Goal: Task Accomplishment & Management: Complete application form

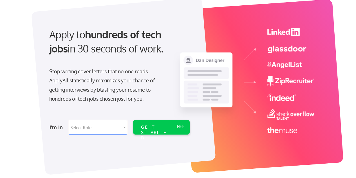
click at [94, 126] on select "Select Role Software Engineering Product Management Customer Success Sales UI/U…" at bounding box center [98, 127] width 59 height 15
select select ""tech_finance_biz_ops_cos""
click at [69, 120] on select "Select Role Software Engineering Product Management Customer Success Sales UI/U…" at bounding box center [98, 127] width 59 height 15
select select ""tech_finance_biz_ops_cos""
click at [163, 126] on div "GET STARTED" at bounding box center [156, 132] width 30 height 16
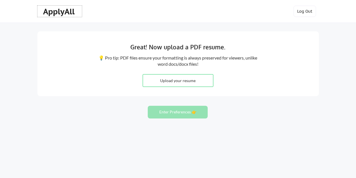
click at [58, 10] on div "ApplyAll" at bounding box center [59, 12] width 33 height 10
click at [178, 79] on input "file" at bounding box center [178, 80] width 70 height 12
type input "C:\fakepath\Updated_Gordon_Waddilove_IT_Executive_and_Leader.pdf"
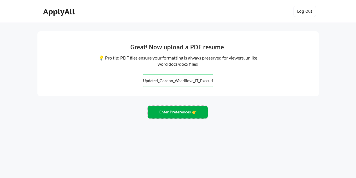
click at [180, 108] on button "Enter Preferences 👉" at bounding box center [178, 112] width 60 height 13
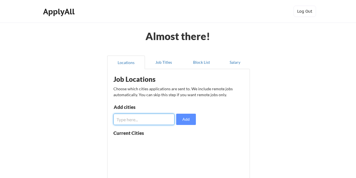
click at [140, 119] on input "input" at bounding box center [143, 118] width 61 height 11
type input "Tampa"
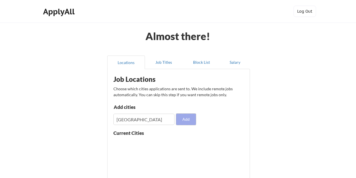
click at [187, 119] on button "Add" at bounding box center [186, 118] width 20 height 11
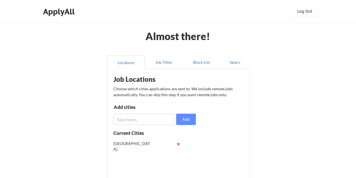
click at [142, 118] on input "input" at bounding box center [143, 118] width 61 height 11
type input "T"
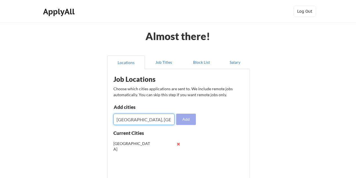
type input "Clearwater, FL"
click at [186, 115] on button "Add" at bounding box center [186, 118] width 20 height 11
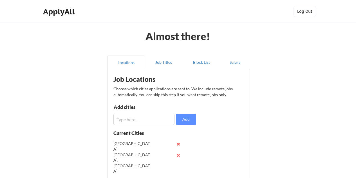
click at [177, 142] on button at bounding box center [179, 144] width 4 height 4
click at [123, 120] on input "input" at bounding box center [143, 118] width 61 height 11
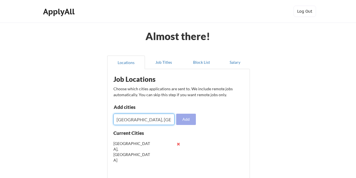
type input "Tampa, FL"
click at [188, 119] on button "Add" at bounding box center [186, 118] width 20 height 11
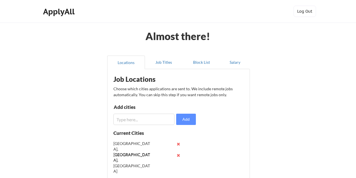
click at [129, 119] on input "input" at bounding box center [143, 118] width 61 height 11
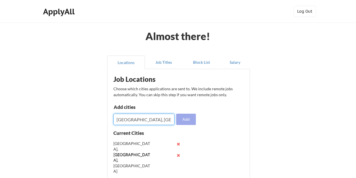
type input "St. Petersburg, FL"
click at [184, 119] on button "Add" at bounding box center [186, 118] width 20 height 11
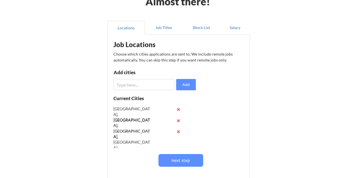
scroll to position [35, 0]
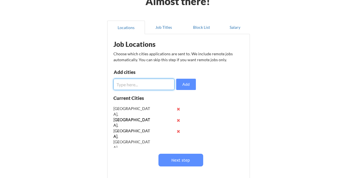
click at [140, 84] on input "input" at bounding box center [143, 84] width 61 height 11
type input "Sarasota, FL"
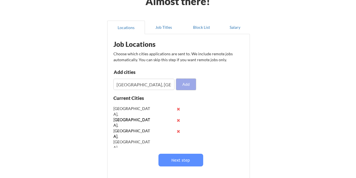
click at [187, 85] on button "Add" at bounding box center [186, 84] width 20 height 11
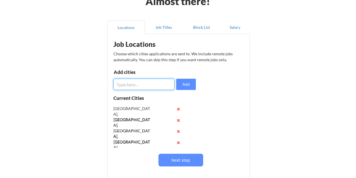
click at [126, 84] on input "input" at bounding box center [143, 84] width 61 height 11
type input "Bradenton, FL"
click at [187, 83] on button "Add" at bounding box center [186, 84] width 20 height 11
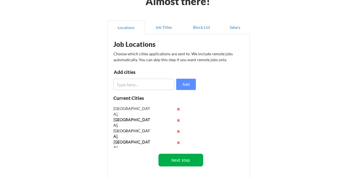
click at [188, 161] on button "Next step" at bounding box center [181, 159] width 45 height 13
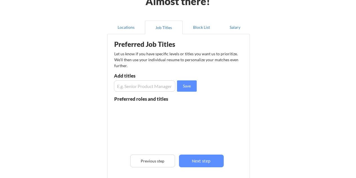
click at [136, 86] on input "input" at bounding box center [144, 85] width 61 height 11
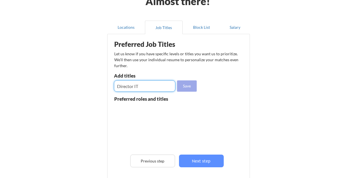
type input "Director IT"
click at [185, 86] on button "Save" at bounding box center [187, 85] width 20 height 11
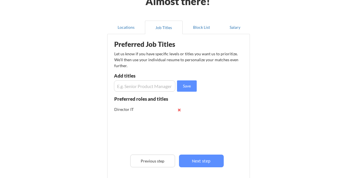
click at [139, 86] on input "input" at bounding box center [144, 85] width 61 height 11
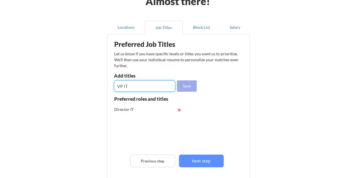
type input "VP IT"
click at [187, 85] on button "Save" at bounding box center [187, 85] width 20 height 11
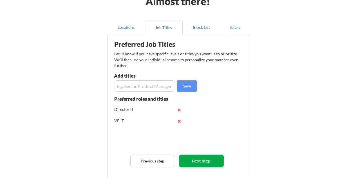
click at [208, 161] on button "Next step" at bounding box center [201, 160] width 45 height 13
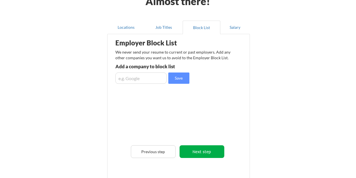
click at [203, 152] on button "Next step" at bounding box center [202, 151] width 45 height 13
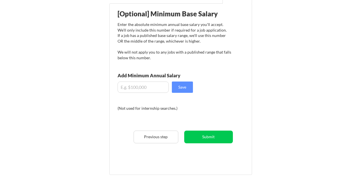
scroll to position [66, 0]
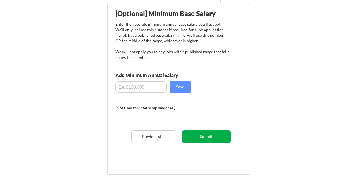
click at [206, 136] on button "Submit" at bounding box center [206, 136] width 49 height 13
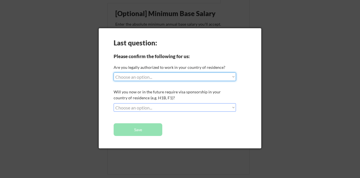
click at [173, 73] on select "Choose an option... Yes, I am a US Citizen Yes, I am a Canadian Citizen Yes, I …" at bounding box center [175, 76] width 123 height 8
select select ""yes__i_am_a_us_citizen""
click at [114, 72] on select "Choose an option... Yes, I am a US Citizen Yes, I am a Canadian Citizen Yes, I …" at bounding box center [175, 76] width 123 height 8
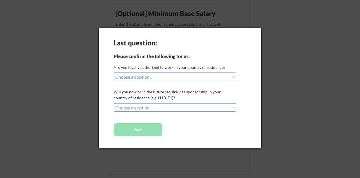
click at [169, 108] on select "Choose an option... No, I will not need sponsorship Yes, I will need sponsorship" at bounding box center [175, 107] width 123 height 8
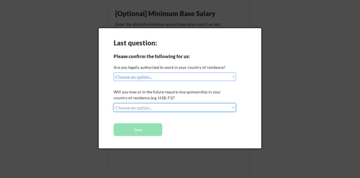
select select ""no__i_will_not_need_sponsorship""
click at [114, 103] on select "Choose an option... No, I will not need sponsorship Yes, I will need sponsorship" at bounding box center [175, 107] width 123 height 8
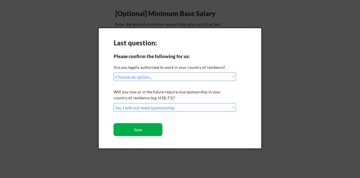
click at [144, 130] on button "Save" at bounding box center [138, 129] width 49 height 13
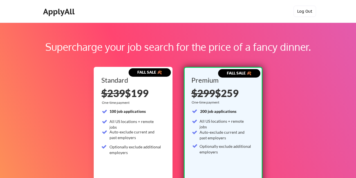
click at [302, 15] on button "Log Out" at bounding box center [305, 11] width 23 height 11
